Goal: Transaction & Acquisition: Obtain resource

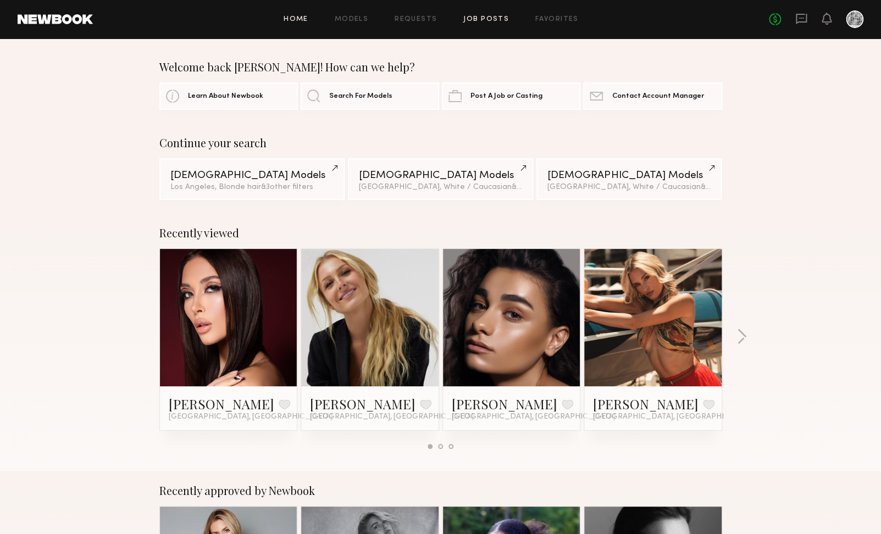
click at [492, 19] on link "Job Posts" at bounding box center [486, 19] width 46 height 7
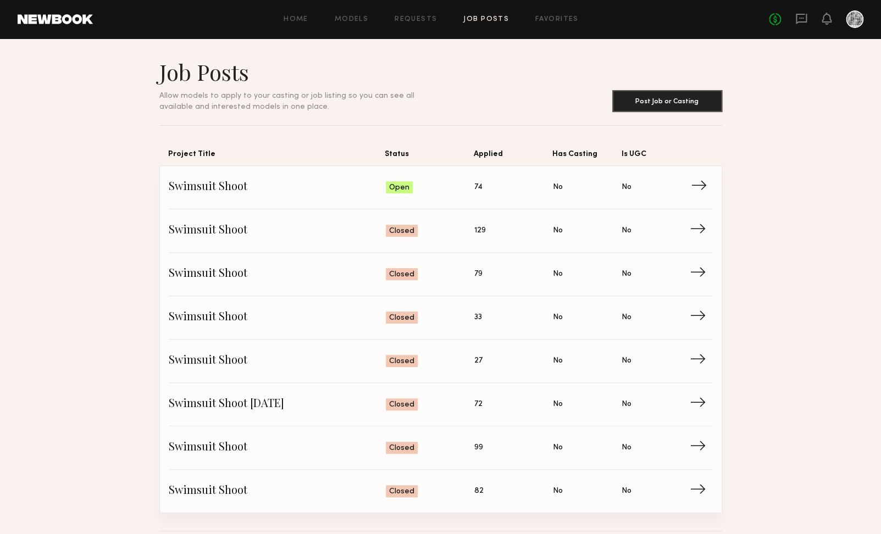
click at [231, 192] on span "Swimsuit Shoot" at bounding box center [278, 187] width 218 height 16
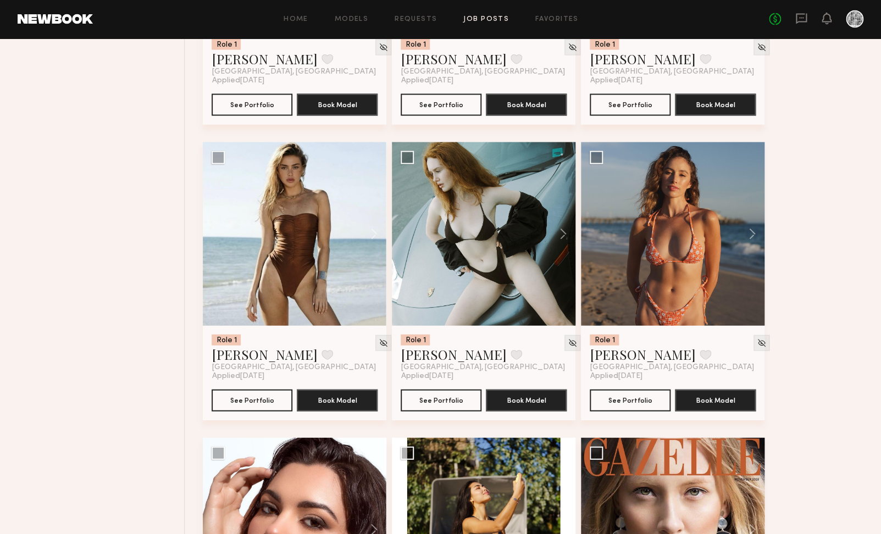
scroll to position [942, 0]
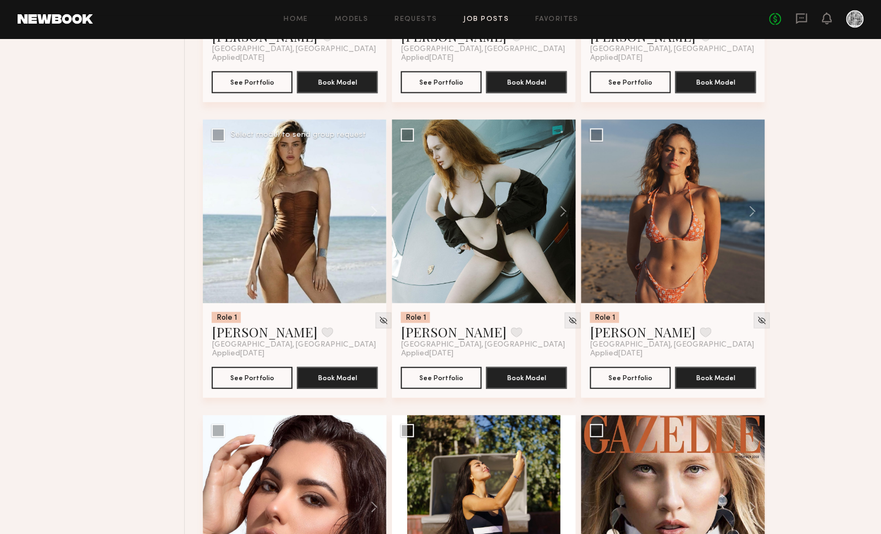
drag, startPoint x: 838, startPoint y: 523, endPoint x: 251, endPoint y: 221, distance: 660.2
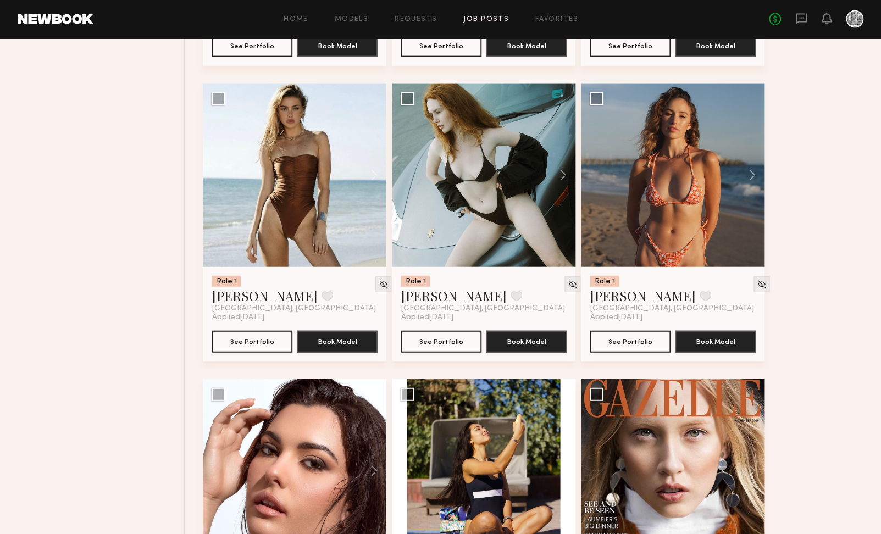
scroll to position [978, 0]
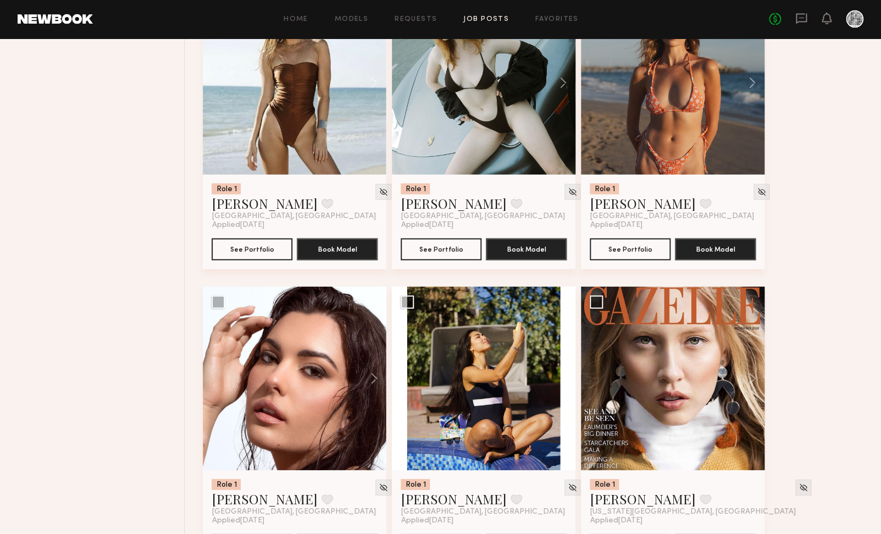
scroll to position [1070, 0]
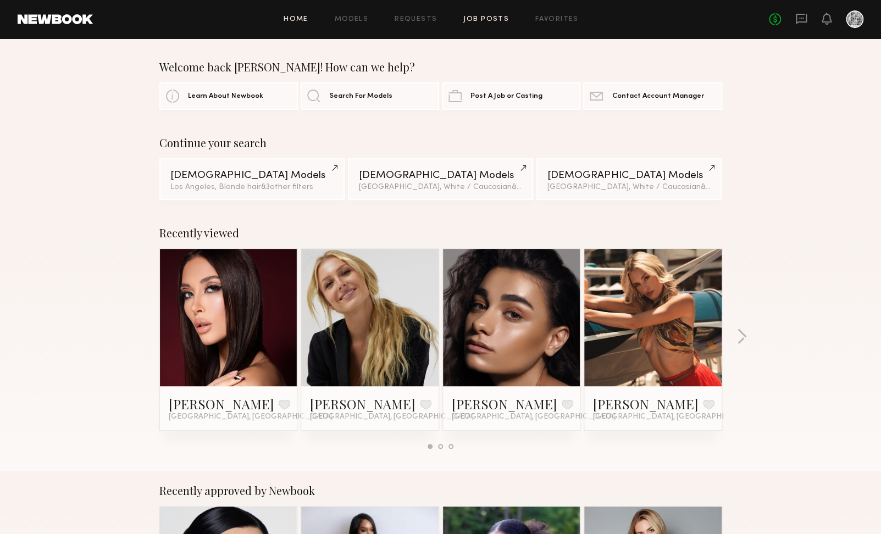
click at [493, 19] on link "Job Posts" at bounding box center [486, 19] width 46 height 7
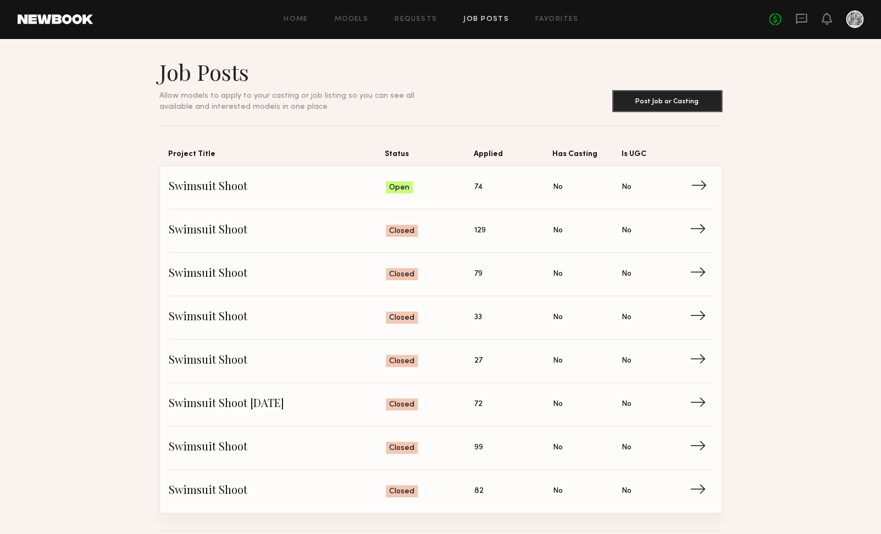
click at [335, 180] on span "Swimsuit Shoot" at bounding box center [278, 187] width 218 height 16
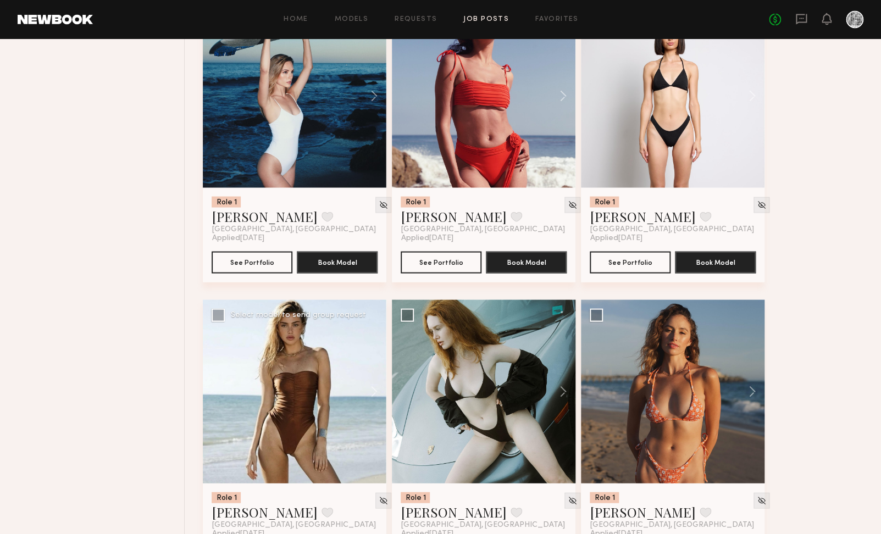
scroll to position [854, 0]
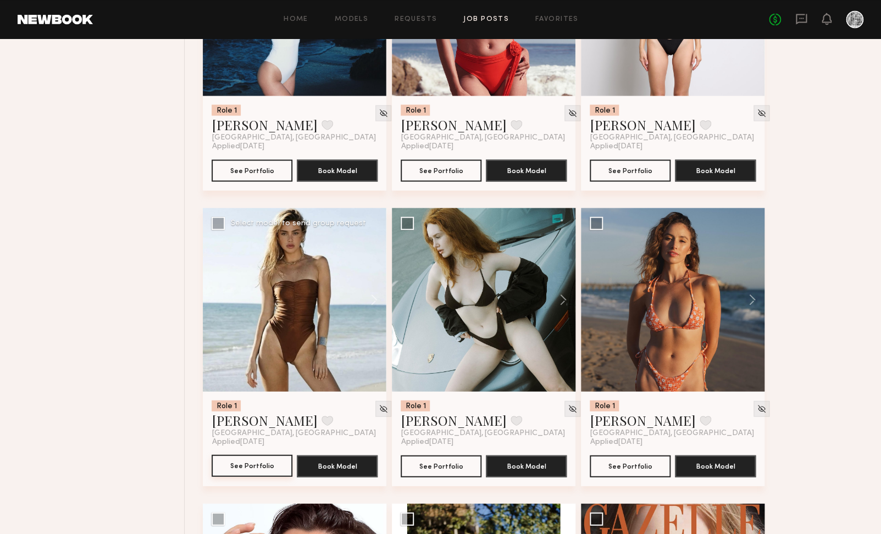
click at [283, 463] on button "See Portfolio" at bounding box center [252, 466] width 81 height 22
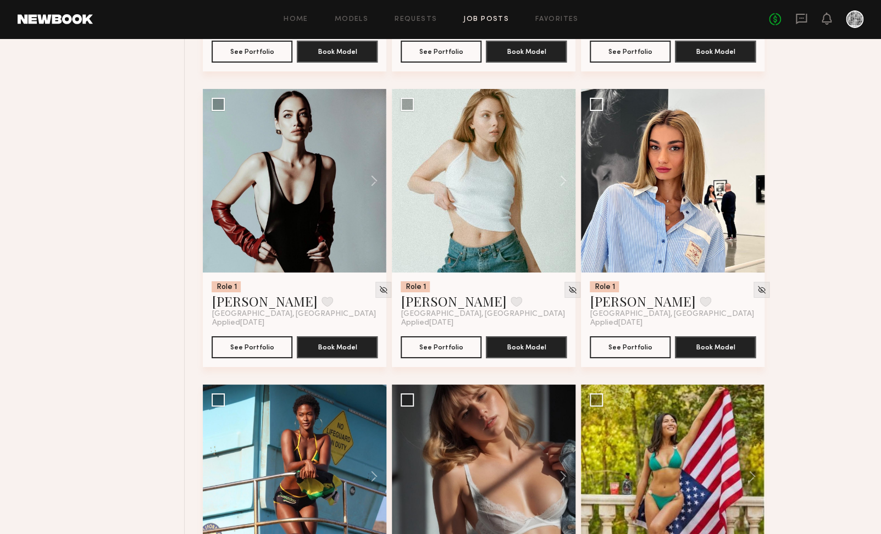
scroll to position [1572, 0]
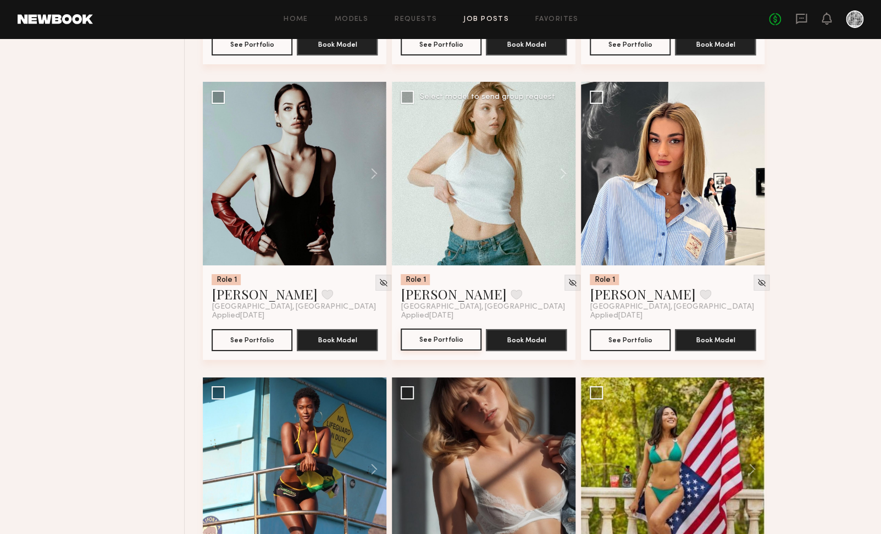
click at [432, 336] on button "See Portfolio" at bounding box center [441, 340] width 81 height 22
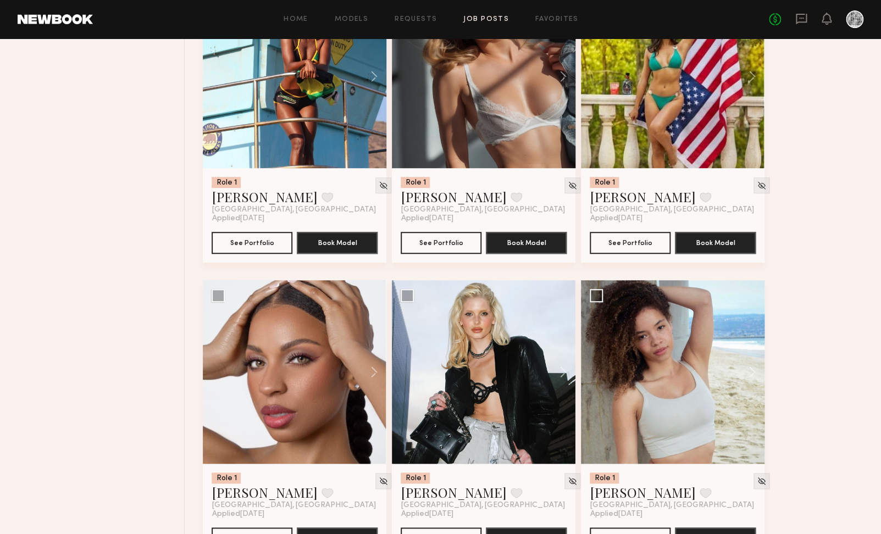
scroll to position [2162, 0]
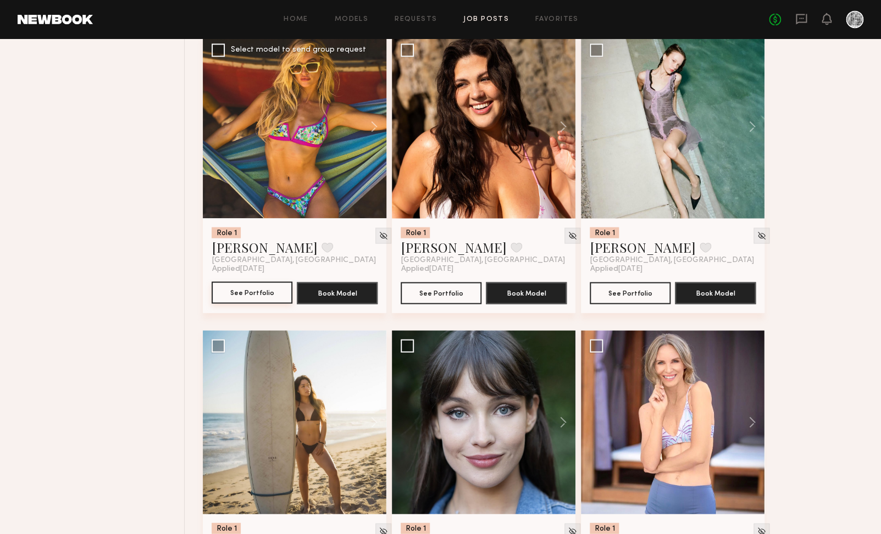
click at [272, 303] on link "See Portfolio" at bounding box center [252, 293] width 81 height 22
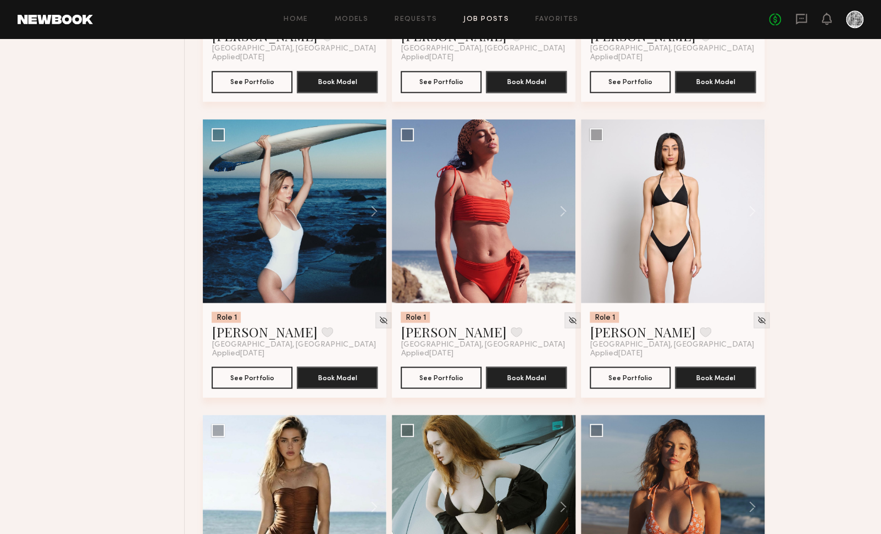
scroll to position [0, 0]
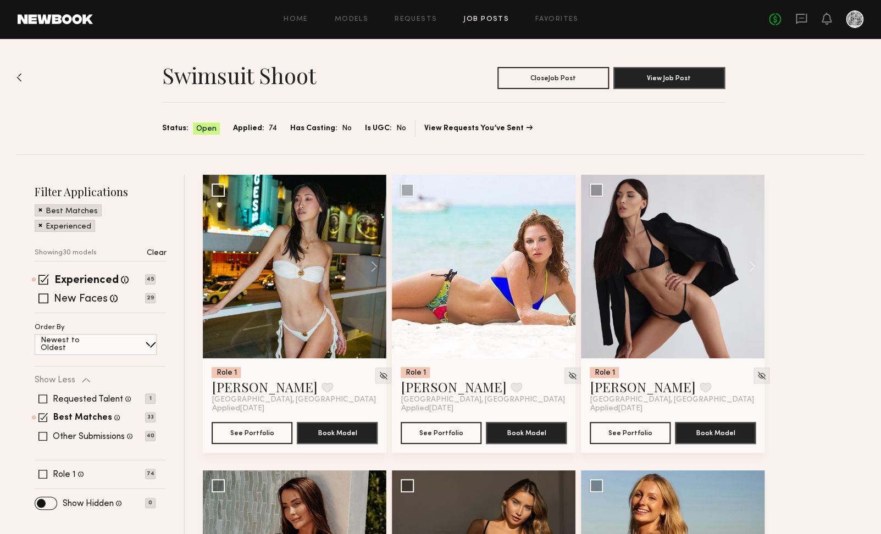
drag, startPoint x: 44, startPoint y: 294, endPoint x: 45, endPoint y: 285, distance: 8.8
click at [44, 294] on span at bounding box center [43, 299] width 10 height 10
click at [45, 280] on span at bounding box center [43, 279] width 10 height 10
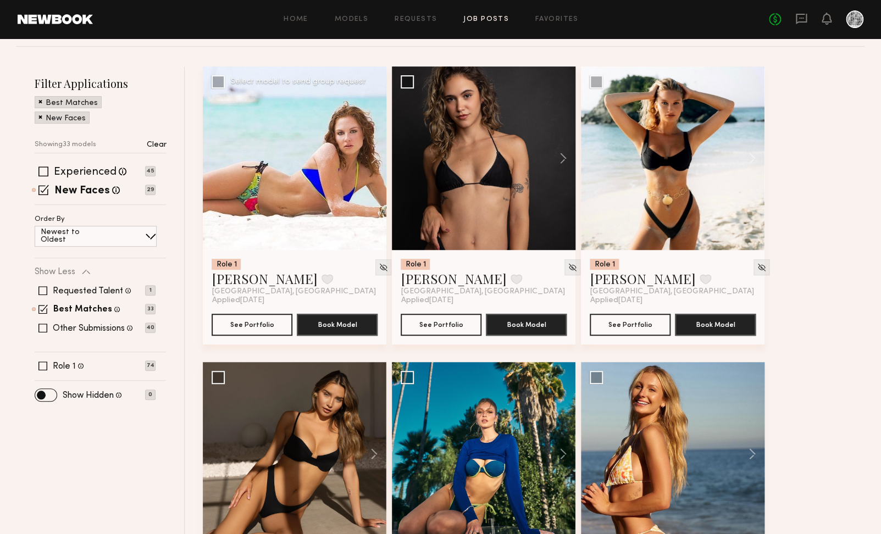
scroll to position [111, 0]
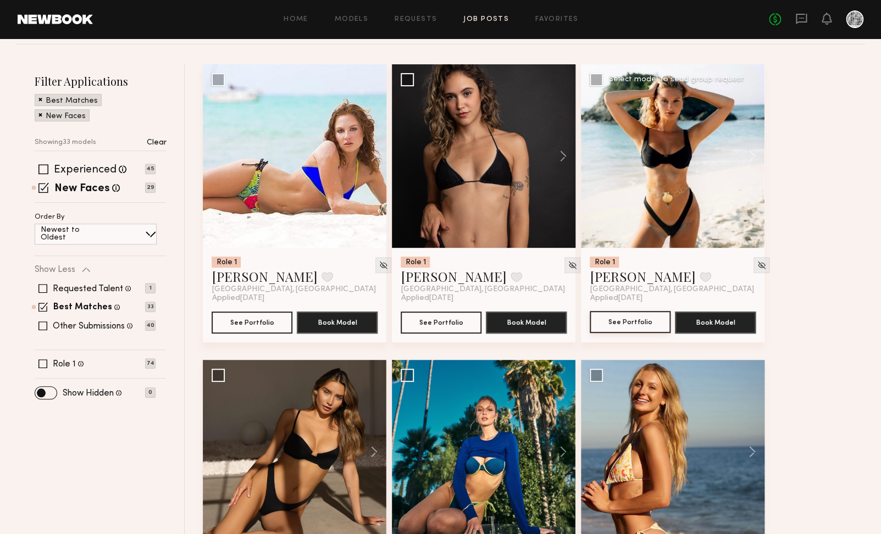
click at [636, 324] on button "See Portfolio" at bounding box center [630, 322] width 81 height 22
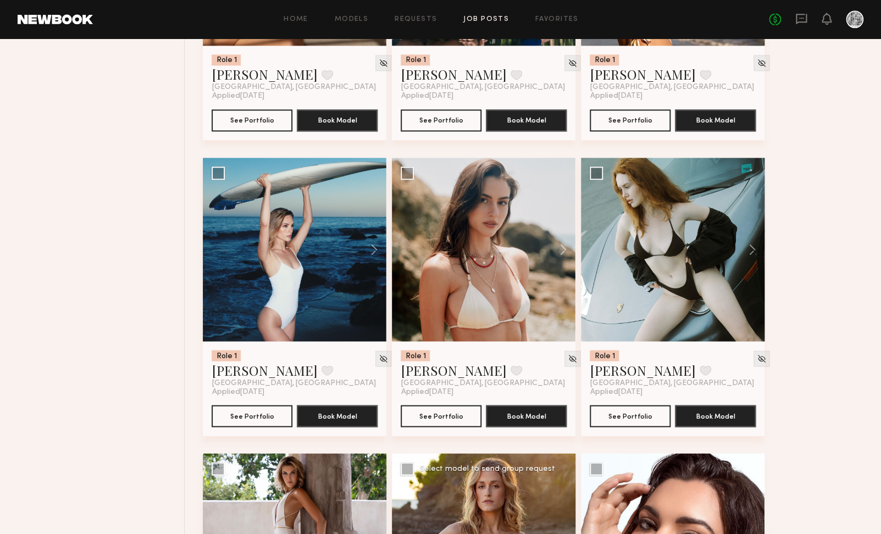
scroll to position [605, 0]
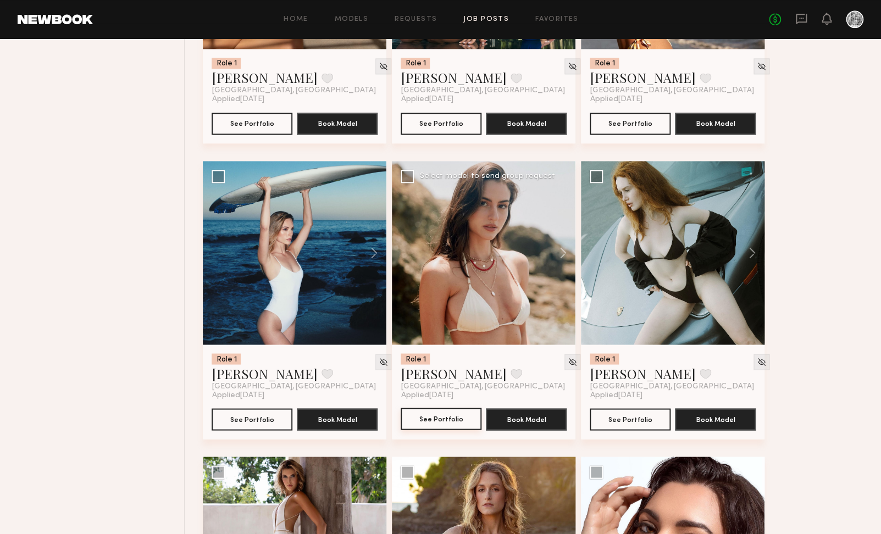
click at [435, 422] on button "See Portfolio" at bounding box center [441, 419] width 81 height 22
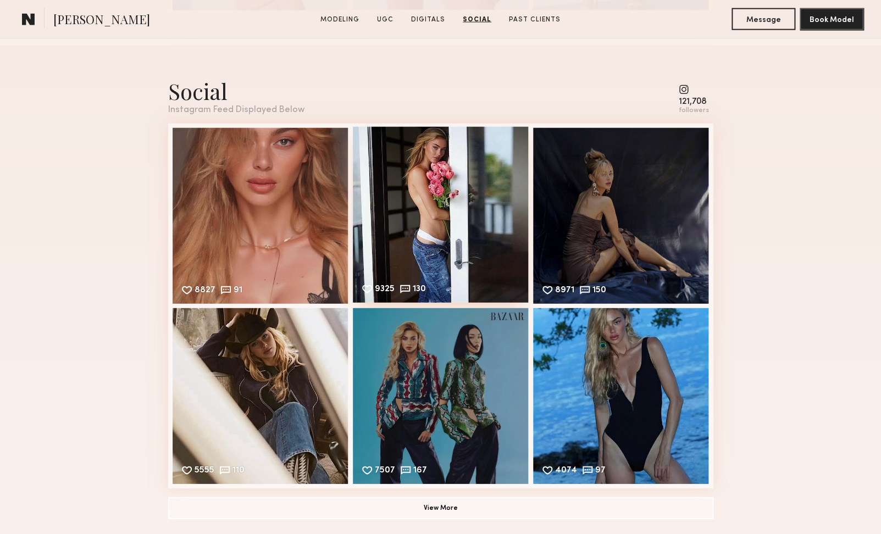
scroll to position [2694, 0]
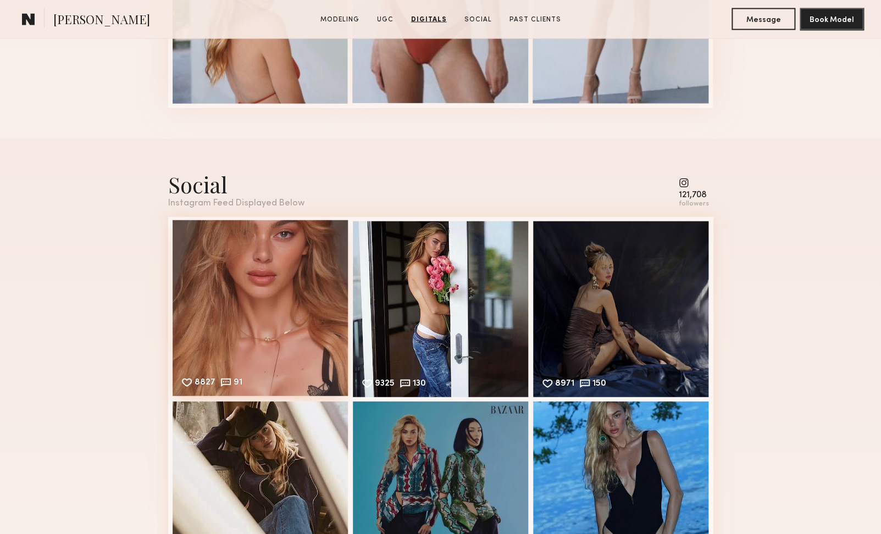
click at [205, 275] on div "8827 91 Likes & comments displayed to show model’s engagement" at bounding box center [261, 308] width 176 height 176
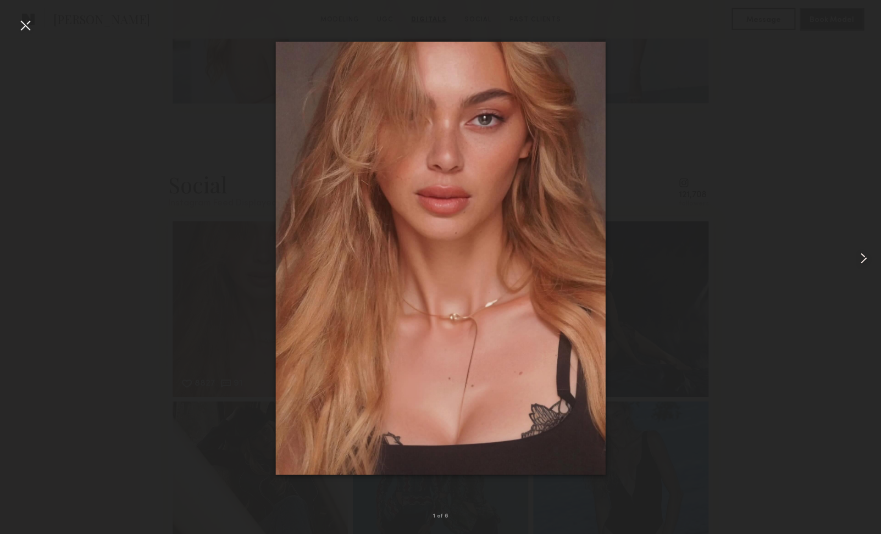
click at [861, 261] on common-icon at bounding box center [864, 259] width 18 height 18
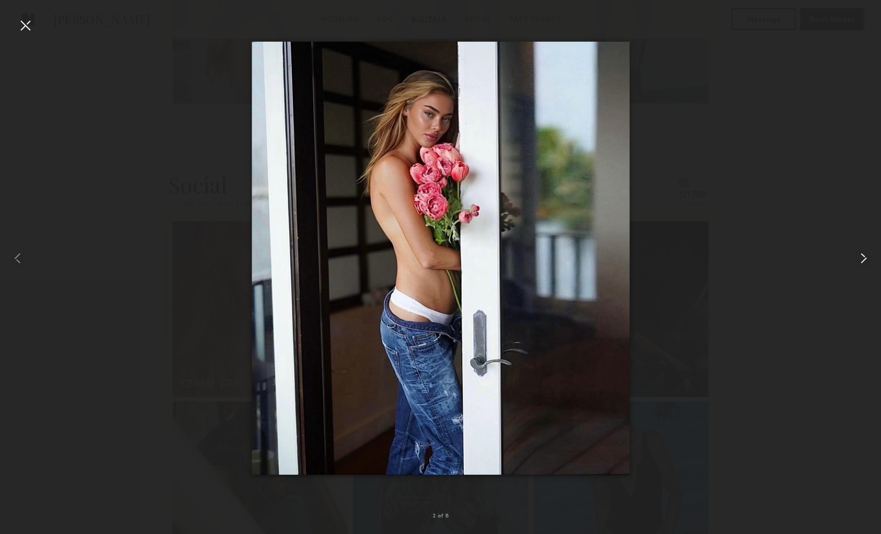
click at [861, 261] on common-icon at bounding box center [864, 259] width 18 height 18
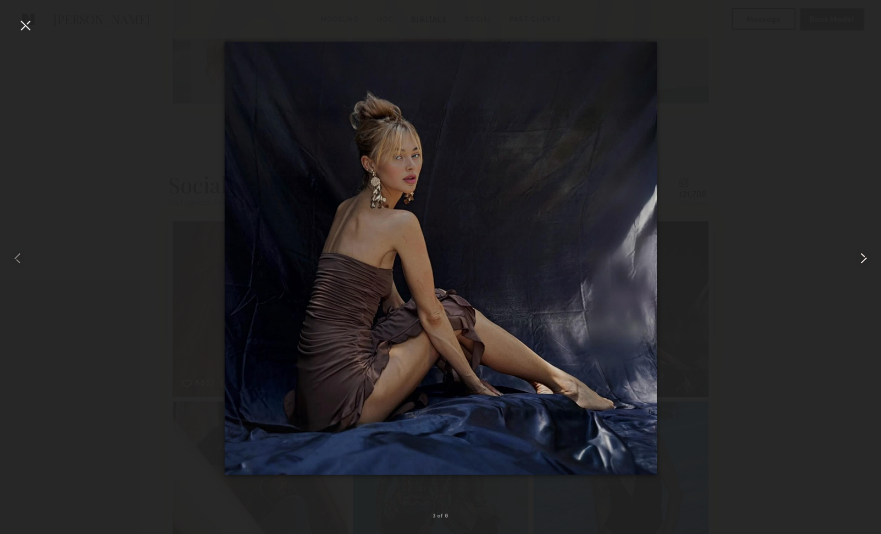
click at [861, 261] on common-icon at bounding box center [864, 259] width 18 height 18
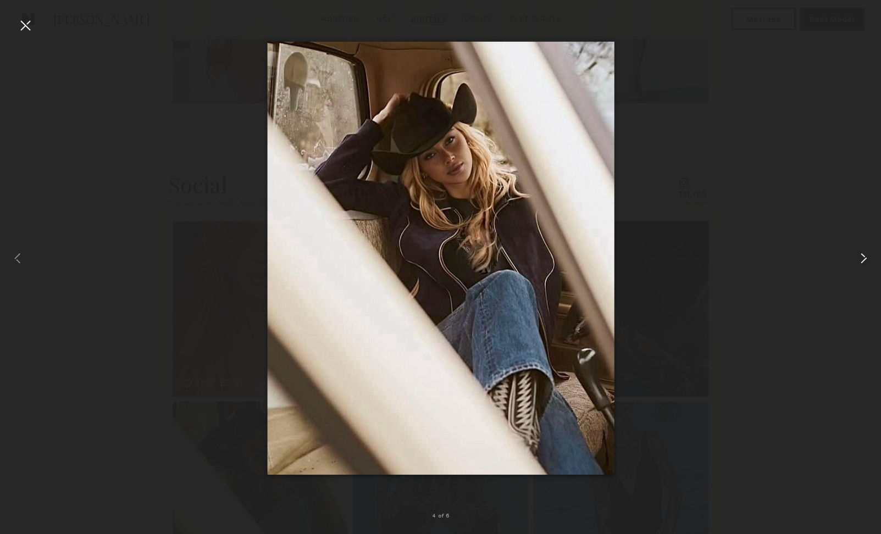
click at [861, 261] on common-icon at bounding box center [864, 259] width 18 height 18
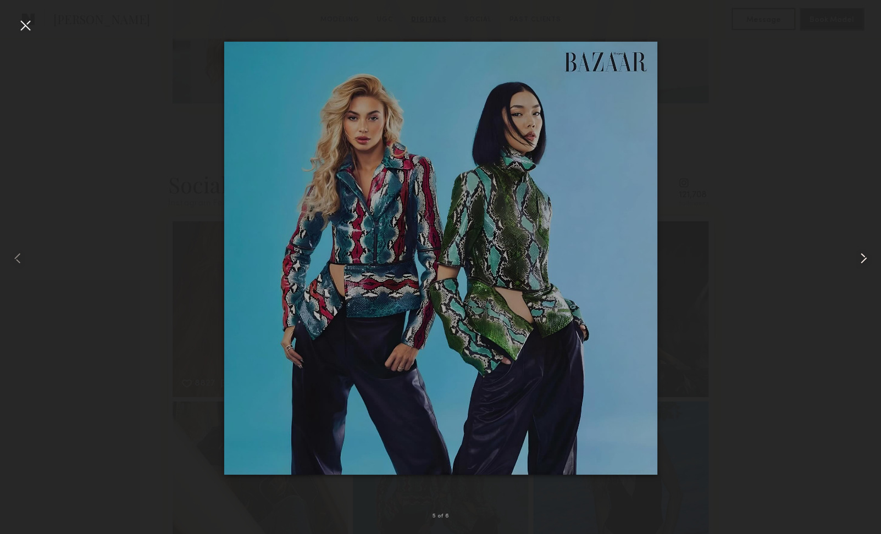
click at [861, 261] on common-icon at bounding box center [864, 259] width 18 height 18
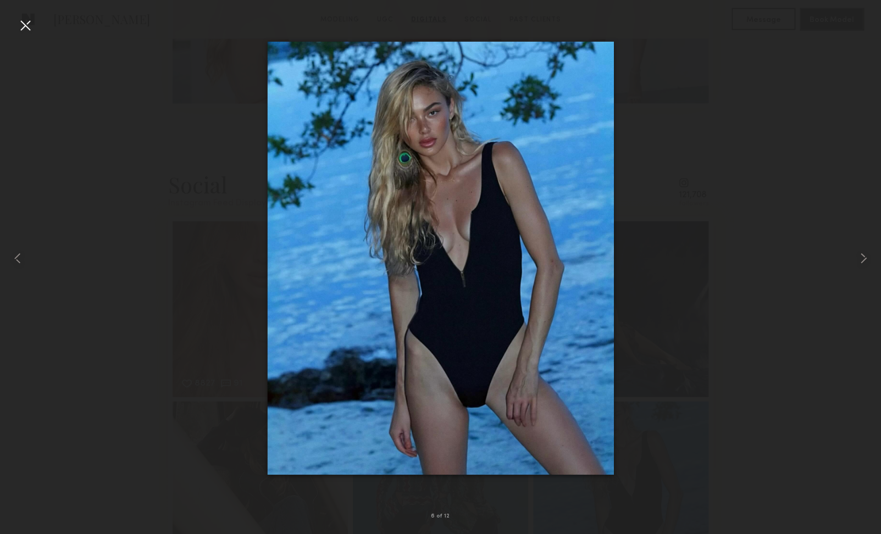
click at [25, 25] on div at bounding box center [25, 25] width 18 height 18
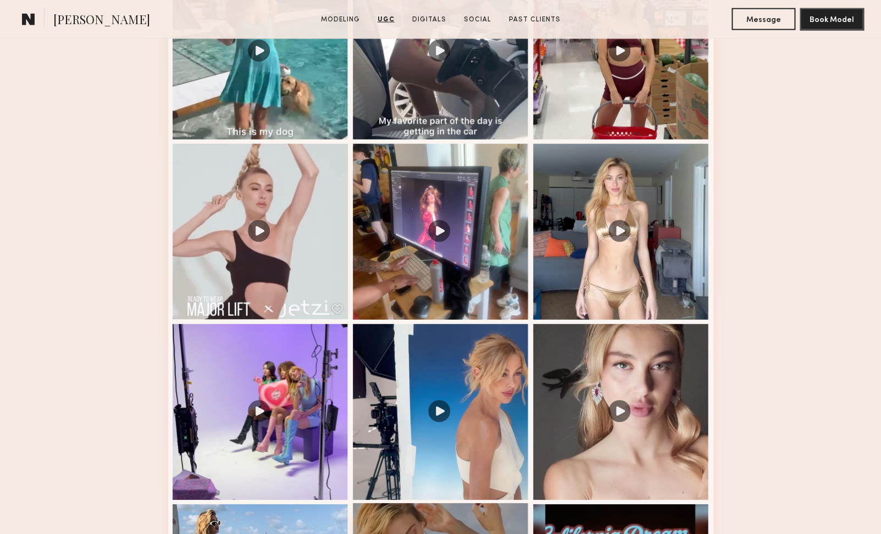
scroll to position [948, 0]
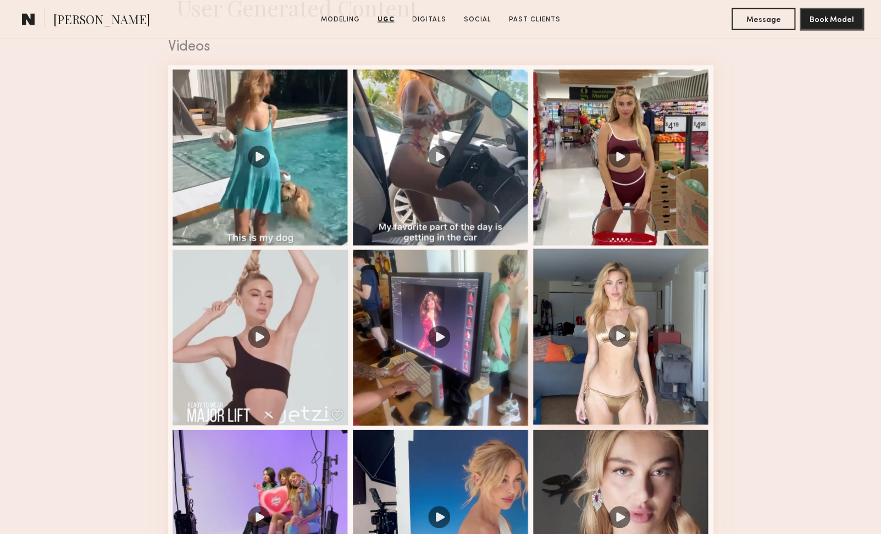
click at [625, 329] on div at bounding box center [621, 337] width 176 height 176
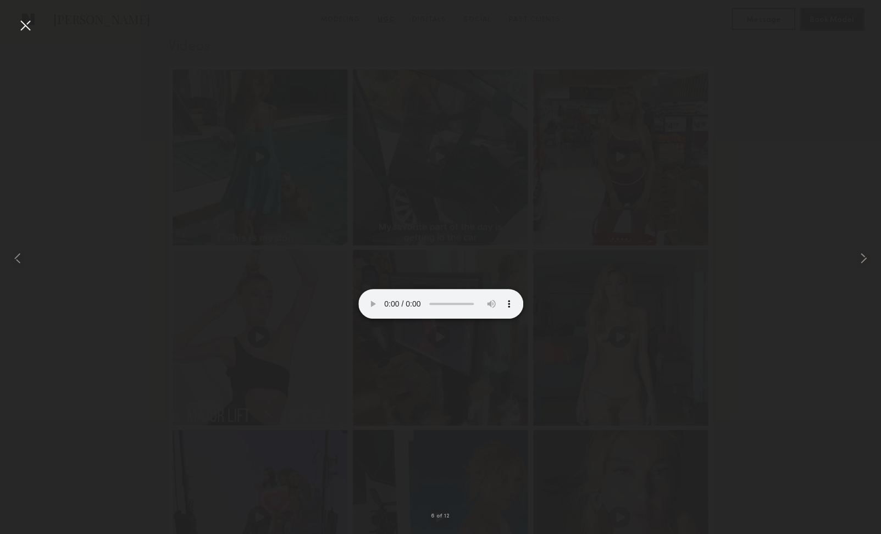
click at [24, 26] on div at bounding box center [25, 25] width 18 height 18
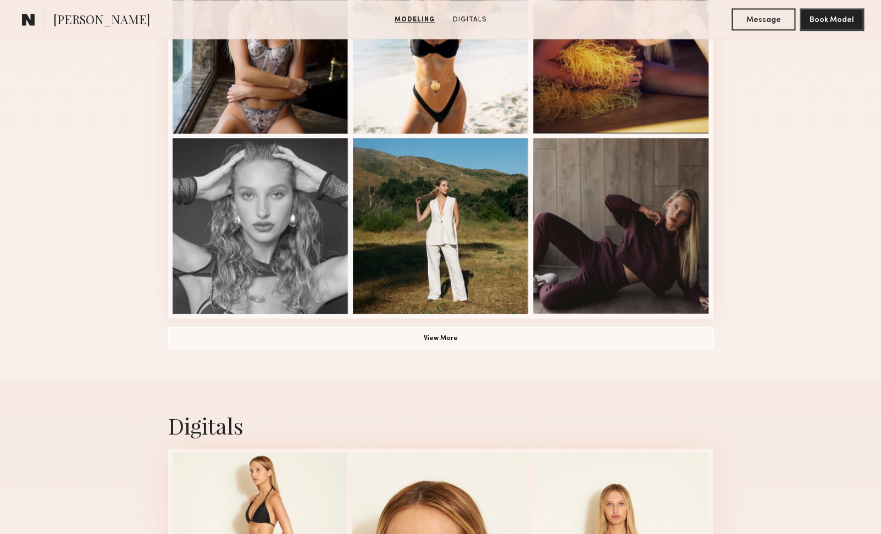
scroll to position [726, 0]
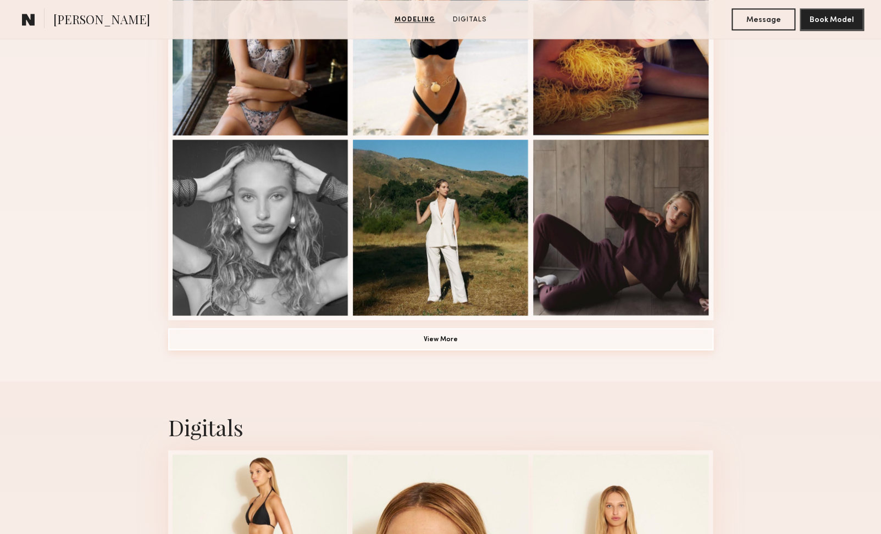
click at [473, 337] on button "View More" at bounding box center [440, 339] width 545 height 22
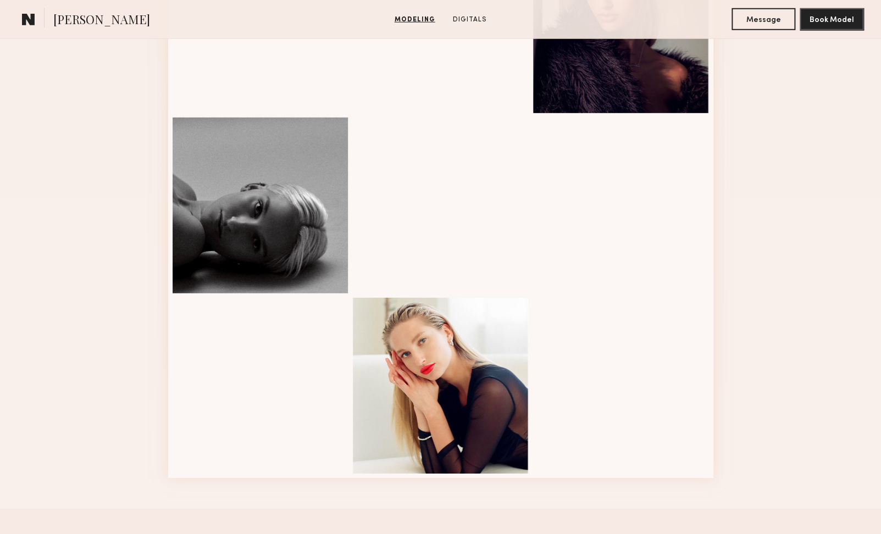
scroll to position [1305, 0]
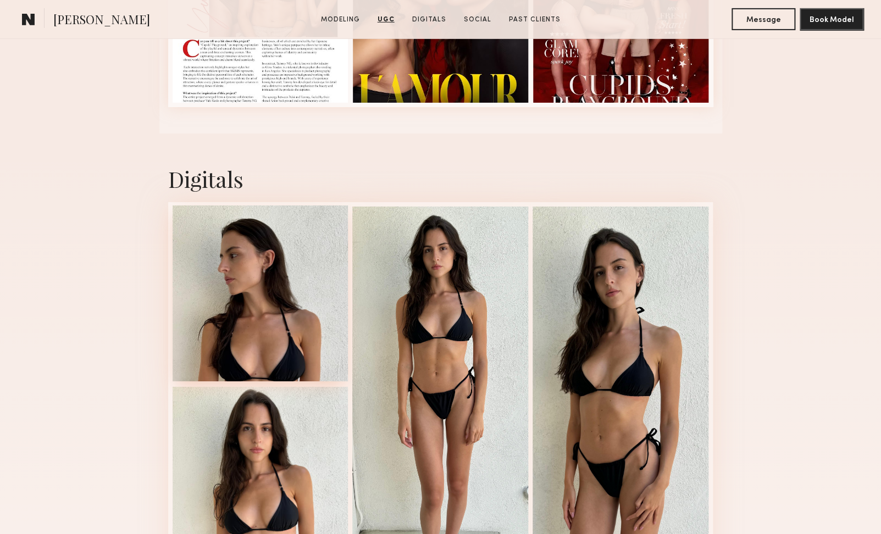
scroll to position [1630, 0]
